Goal: Information Seeking & Learning: Learn about a topic

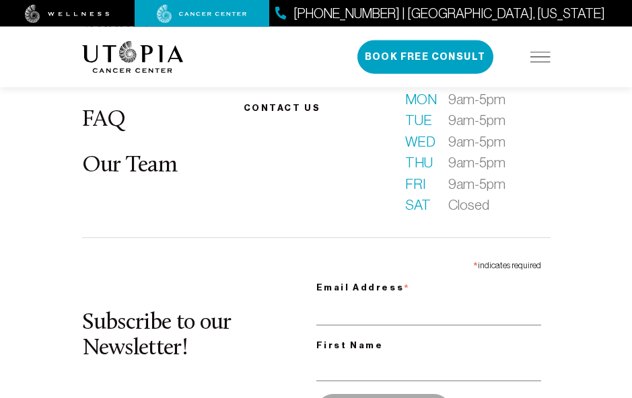
scroll to position [6100, 0]
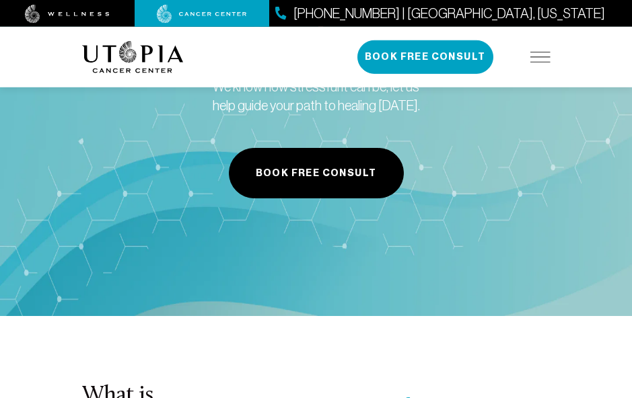
scroll to position [5607, 0]
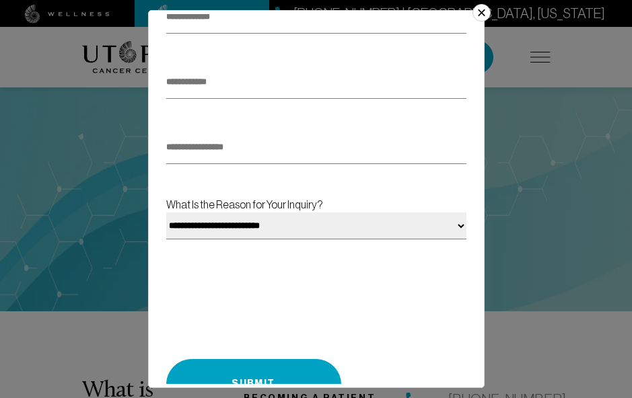
scroll to position [239, 0]
click at [488, 15] on button "×" at bounding box center [480, 12] width 17 height 17
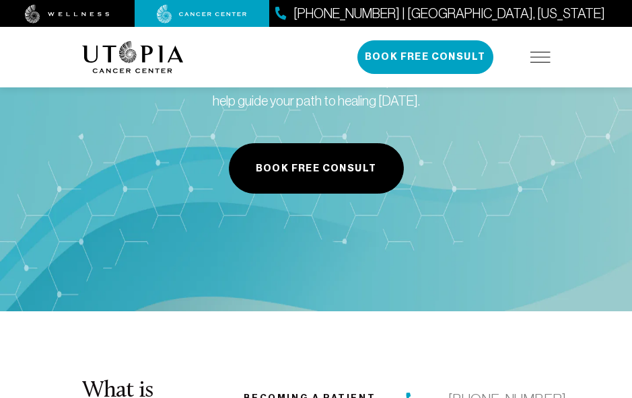
click at [544, 53] on img at bounding box center [540, 57] width 20 height 11
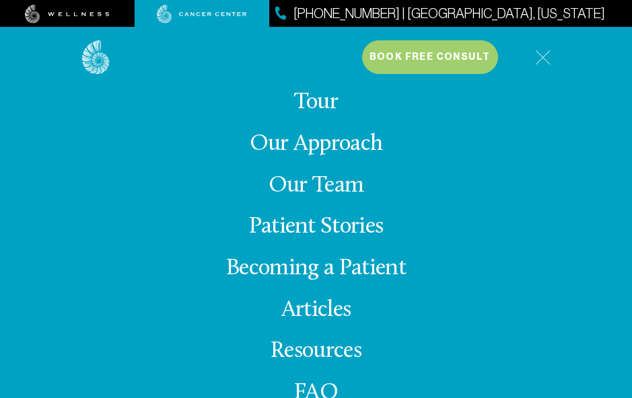
scroll to position [-10, 0]
click at [319, 73] on link "About Us" at bounding box center [316, 61] width 86 height 24
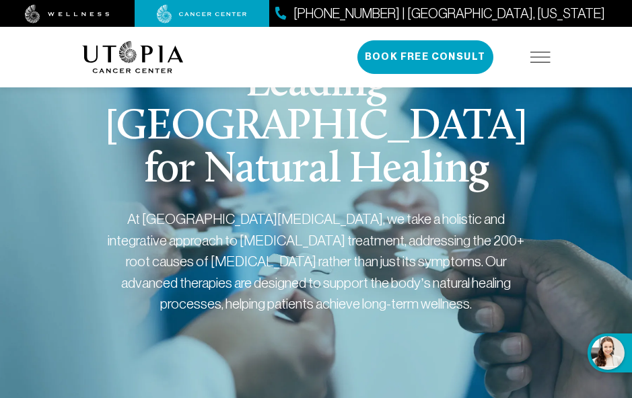
scroll to position [52, 0]
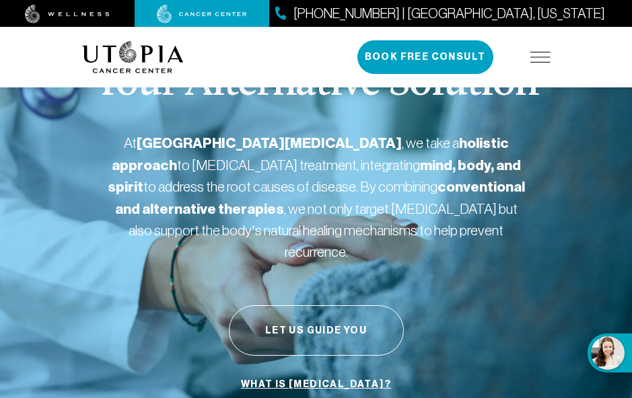
scroll to position [5658, 0]
